Goal: Transaction & Acquisition: Purchase product/service

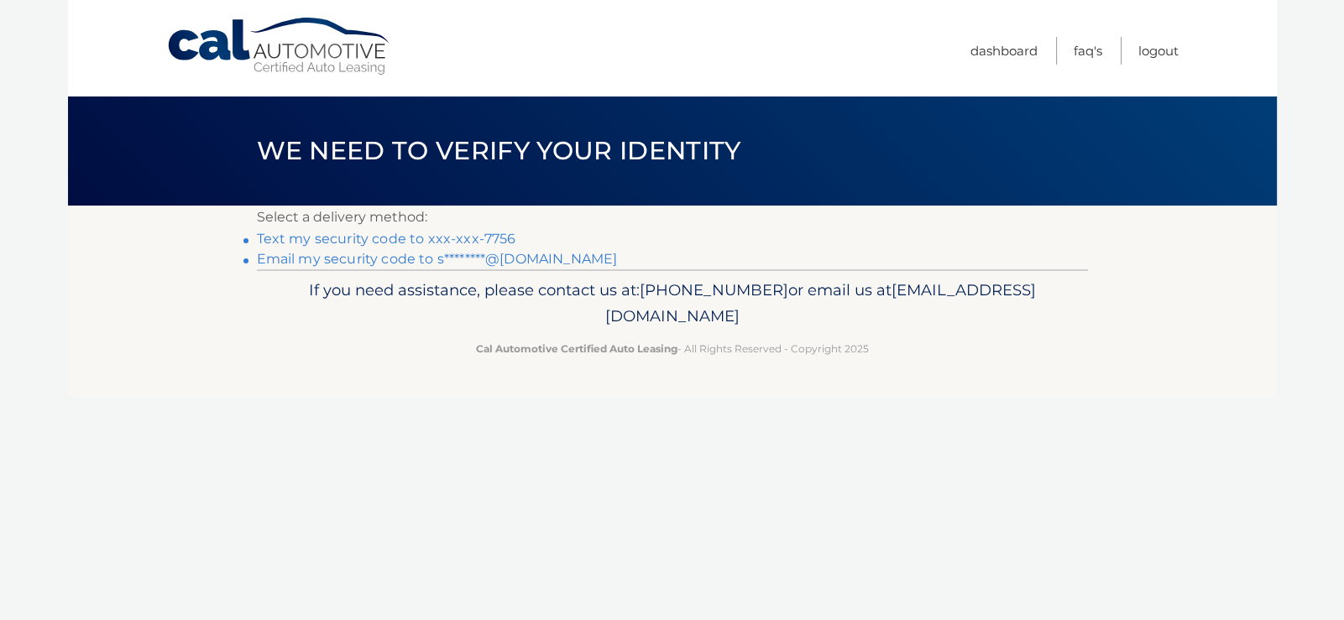
click at [365, 238] on link "Text my security code to xxx-xxx-7756" at bounding box center [386, 239] width 259 height 16
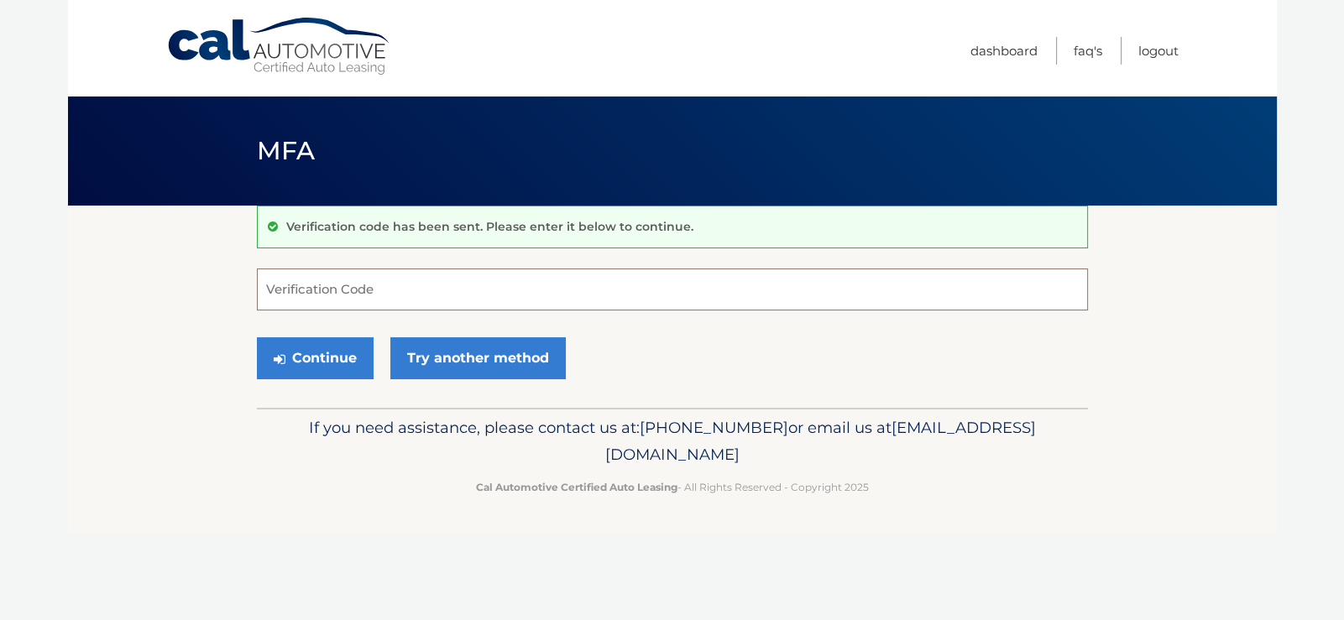
click at [347, 292] on input "Verification Code" at bounding box center [672, 290] width 831 height 42
type input "804582"
click at [313, 347] on button "Continue" at bounding box center [315, 358] width 117 height 42
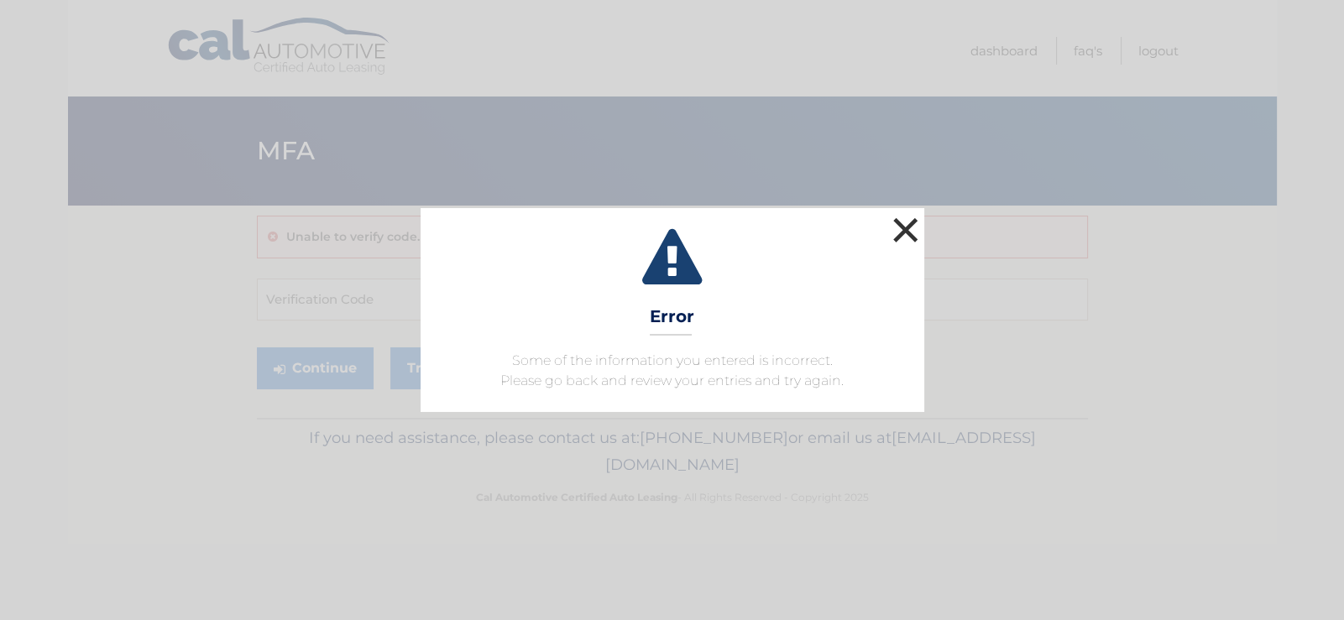
click at [903, 223] on button "×" at bounding box center [906, 230] width 34 height 34
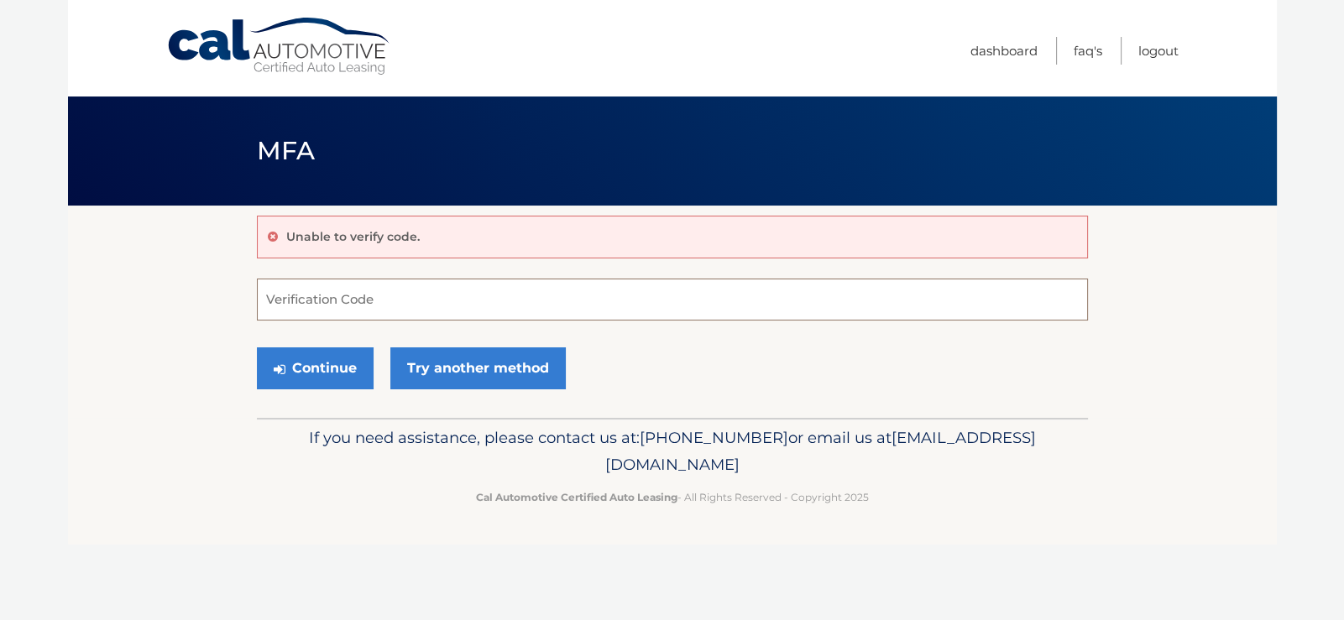
click at [396, 301] on input "Verification Code" at bounding box center [672, 300] width 831 height 42
type input "804852"
click at [300, 366] on button "Continue" at bounding box center [315, 368] width 117 height 42
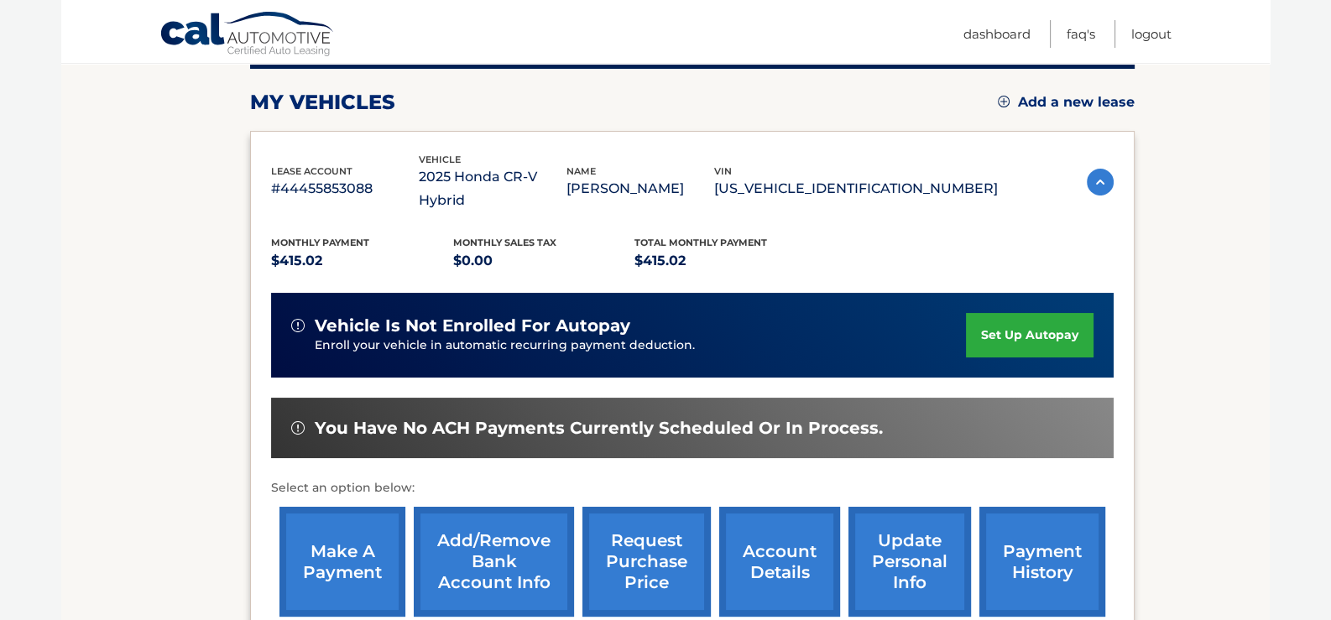
scroll to position [185, 0]
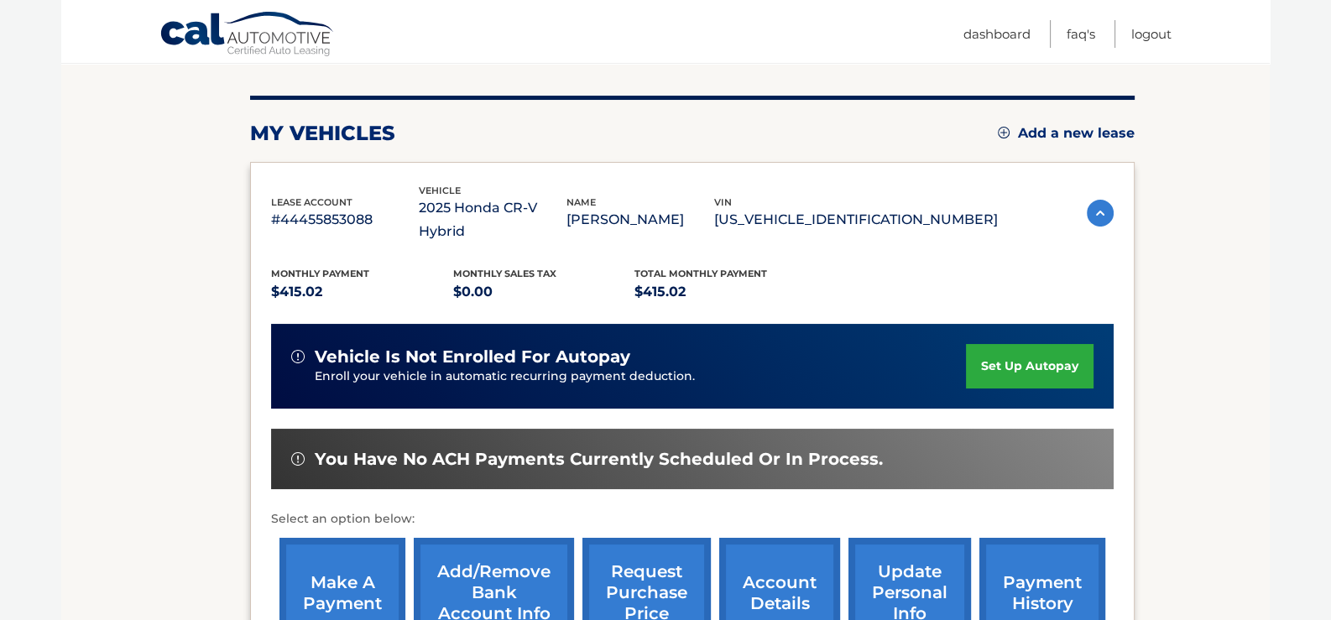
click at [348, 553] on link "make a payment" at bounding box center [342, 593] width 126 height 110
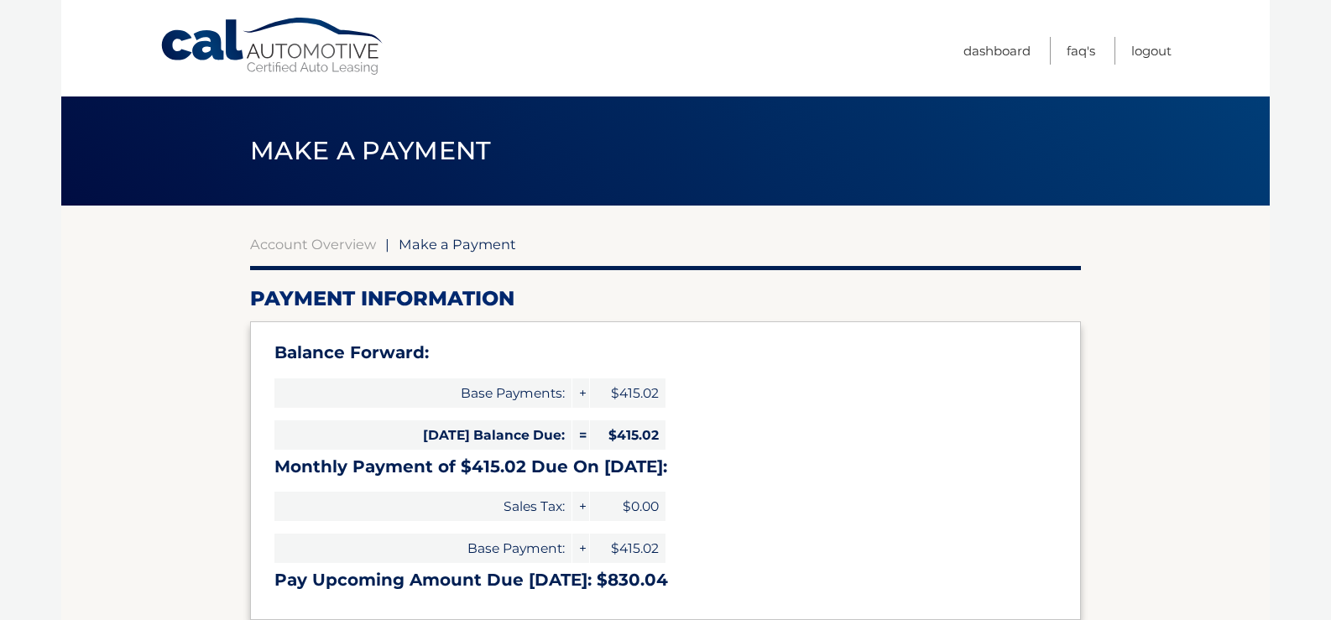
select select "N2QzZjNiNmYtZThmMi00MDU0LWE5ZmUtMWE2ZGFiN2U5MTFm"
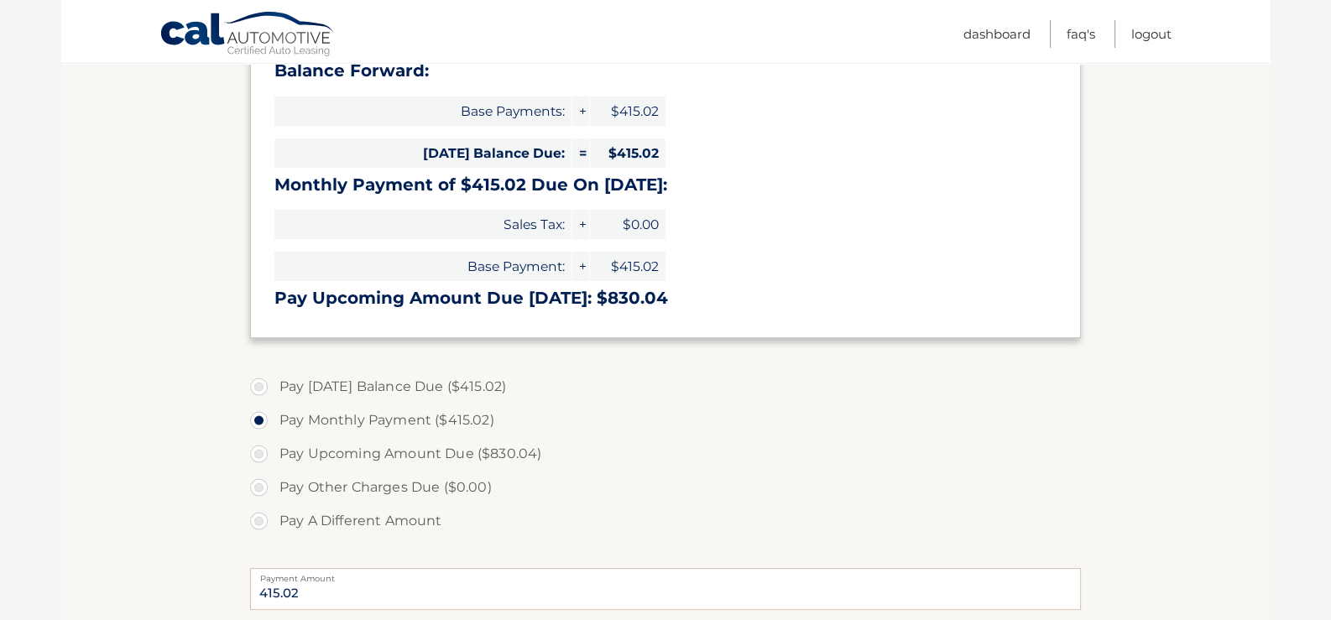
scroll to position [285, 0]
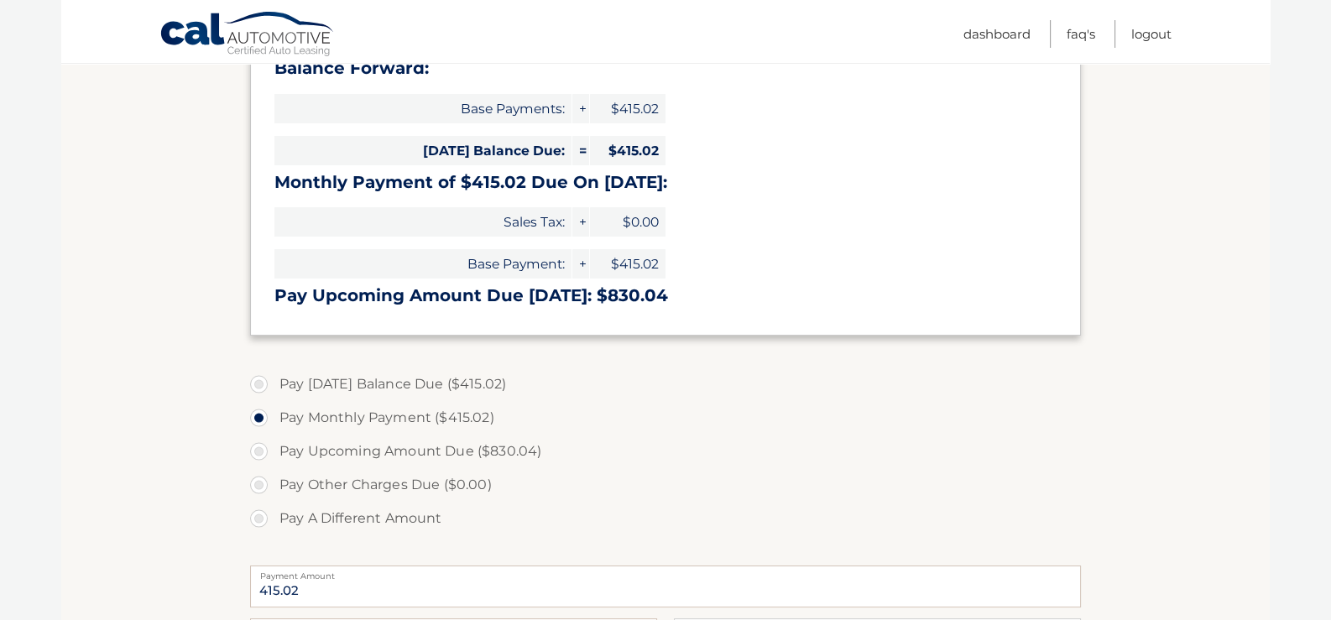
click at [258, 454] on label "Pay Upcoming Amount Due ($830.04)" at bounding box center [665, 452] width 831 height 34
click at [258, 454] on input "Pay Upcoming Amount Due ($830.04)" at bounding box center [265, 448] width 17 height 27
radio input "true"
type input "830.04"
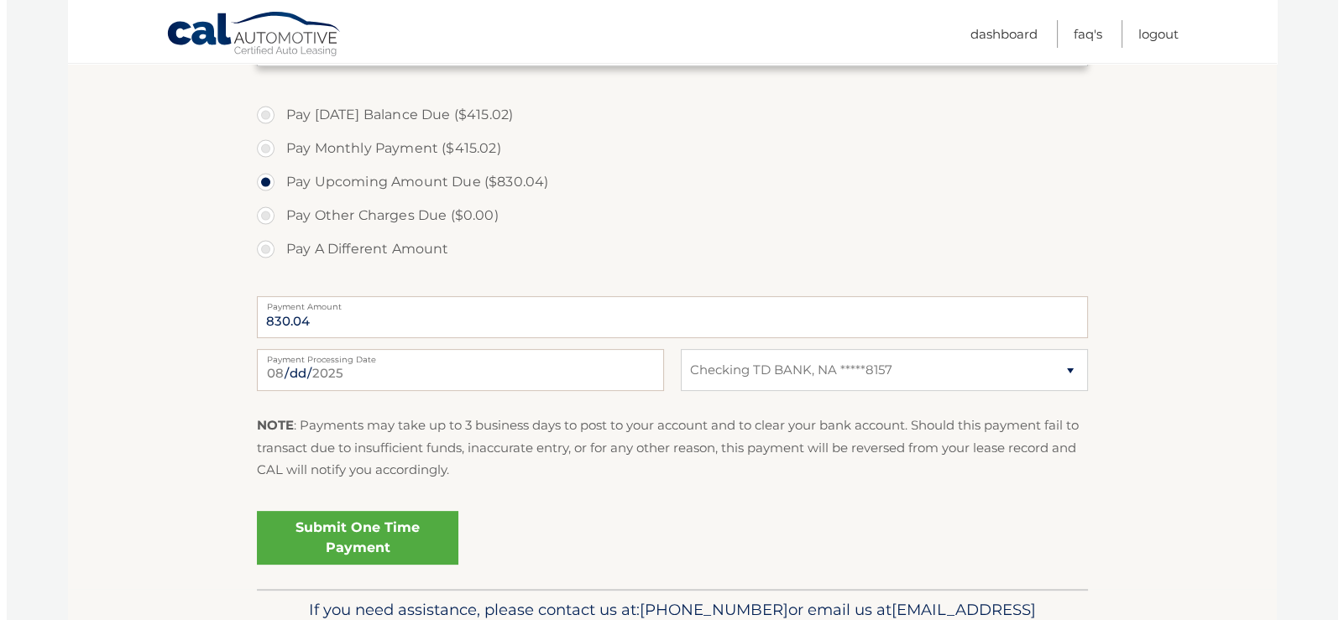
scroll to position [555, 0]
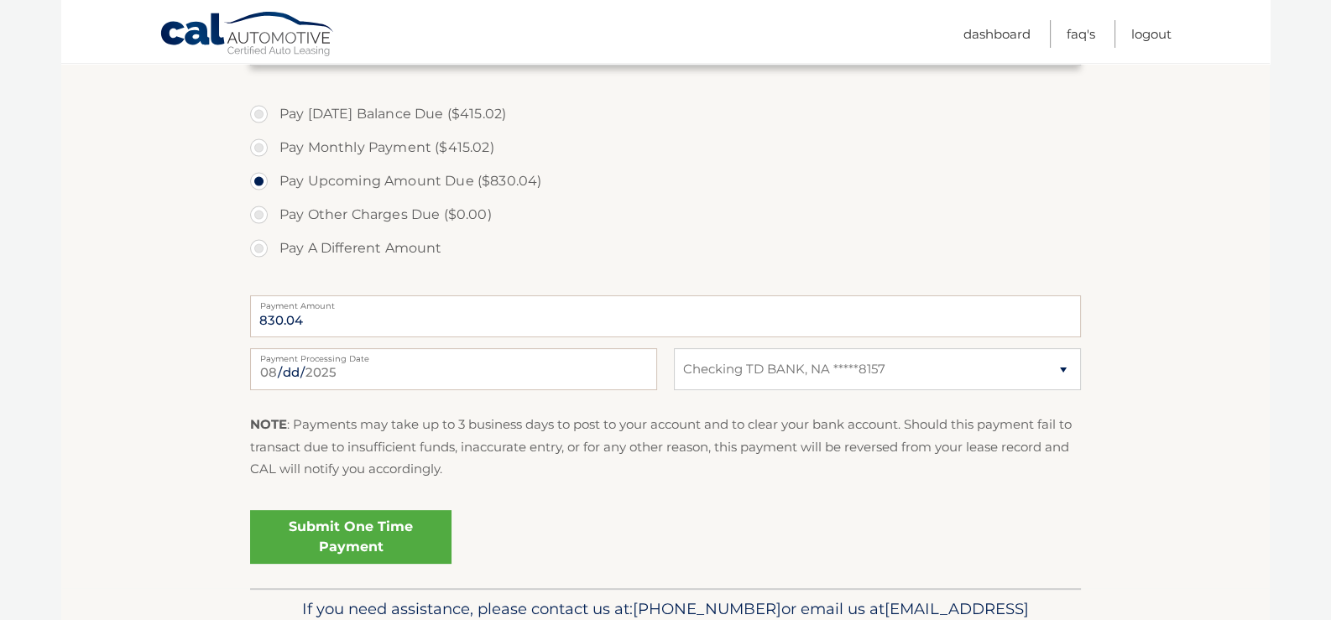
click at [327, 545] on link "Submit One Time Payment" at bounding box center [350, 537] width 201 height 54
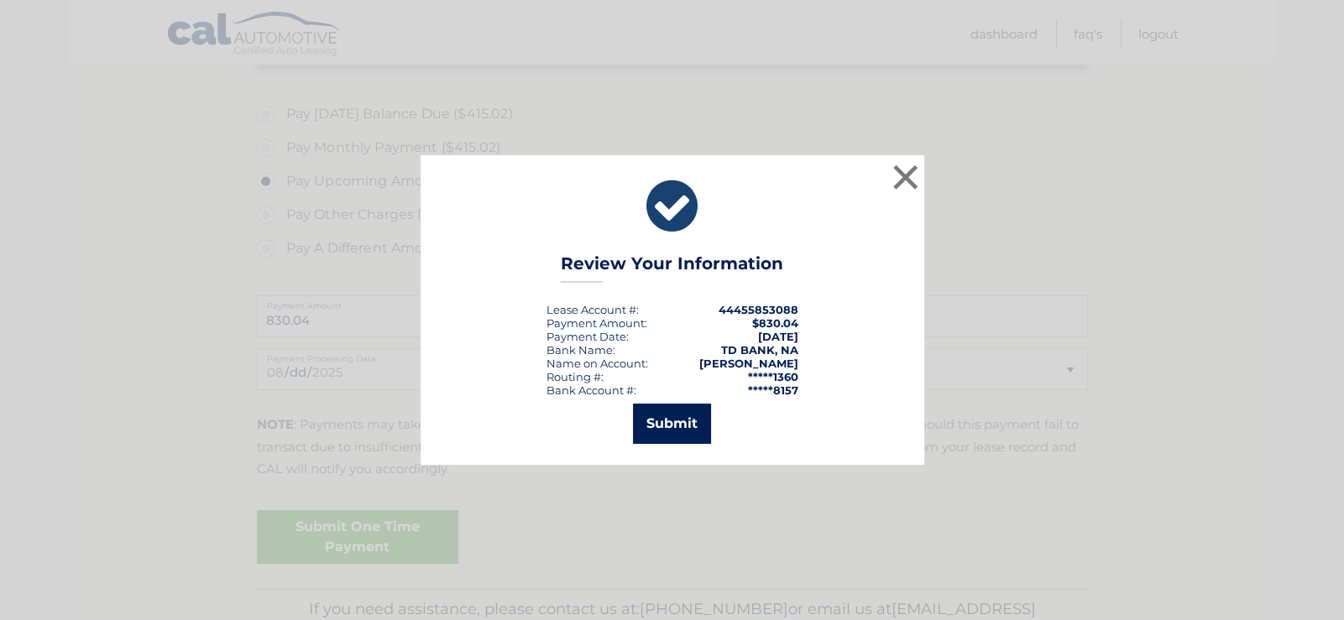
click at [682, 423] on button "Submit" at bounding box center [672, 424] width 78 height 40
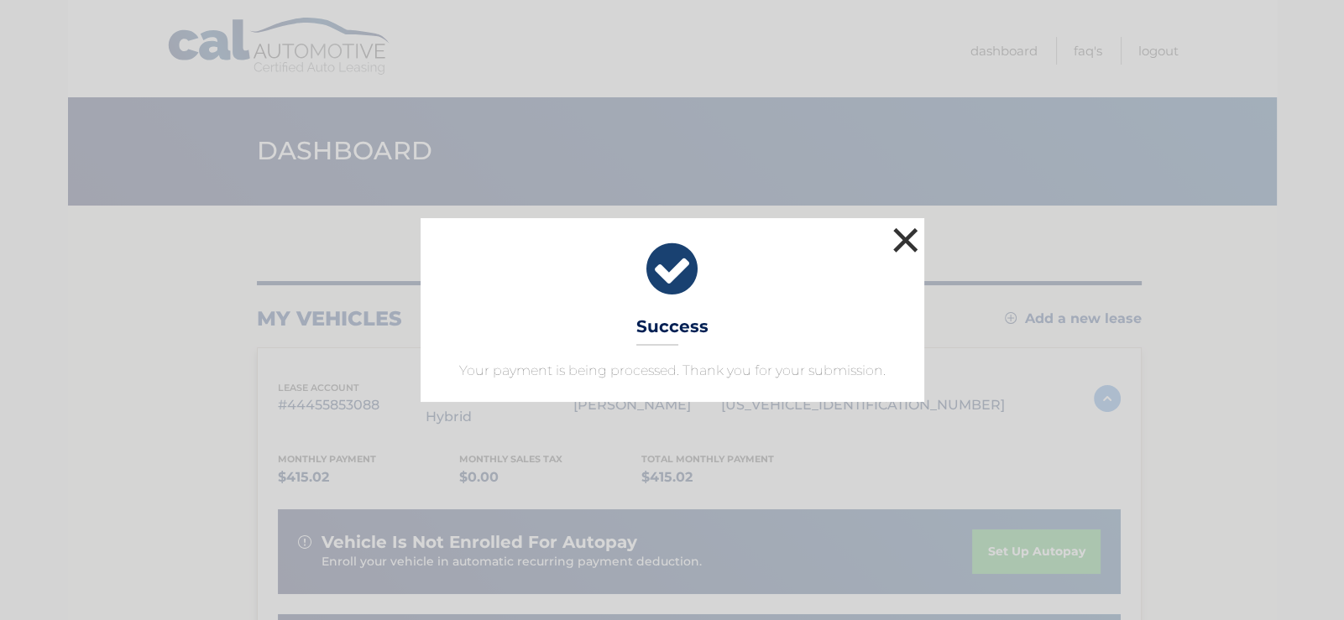
click at [901, 230] on button "×" at bounding box center [906, 240] width 34 height 34
